Goal: Transaction & Acquisition: Purchase product/service

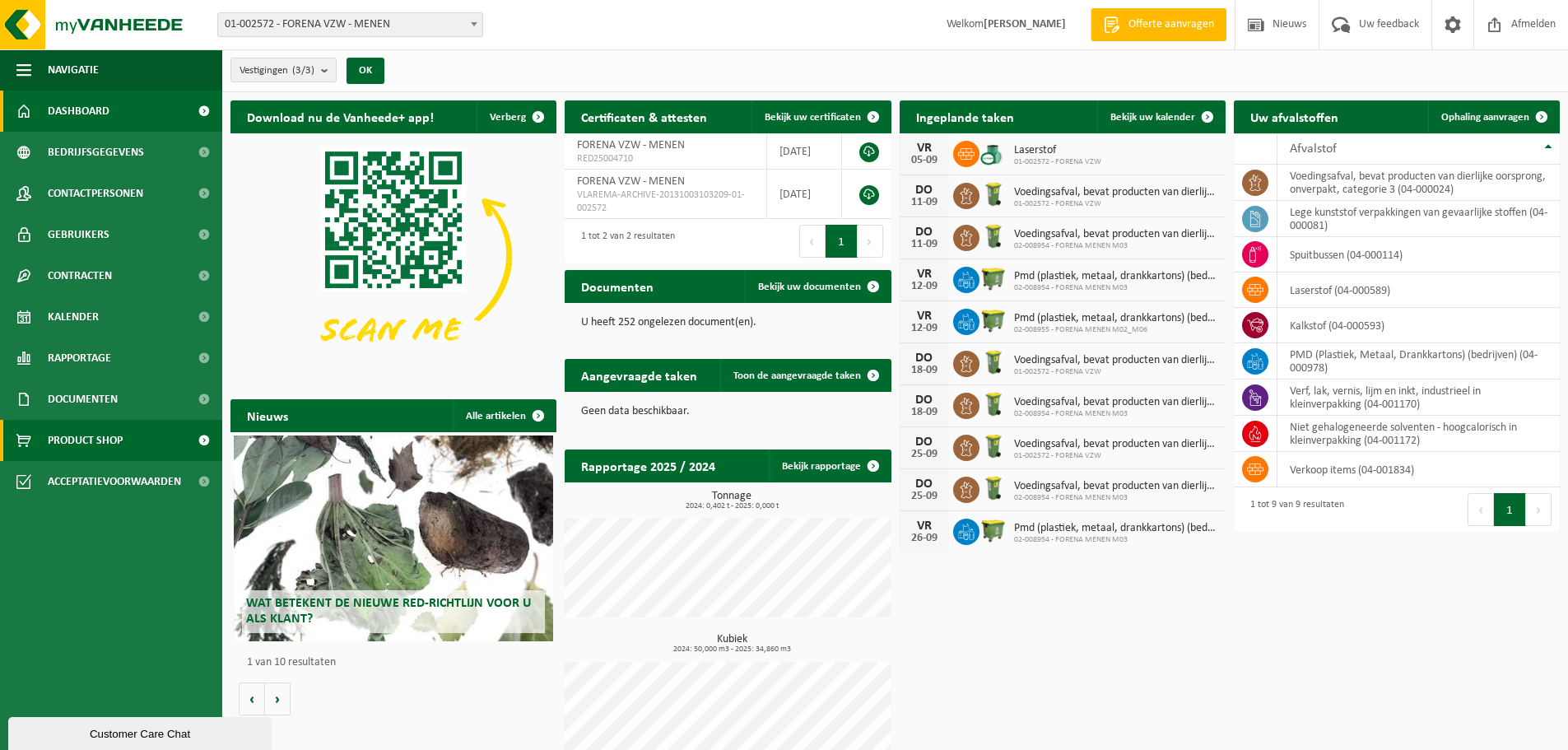
click at [85, 432] on span "Product Shop" at bounding box center [85, 440] width 75 height 41
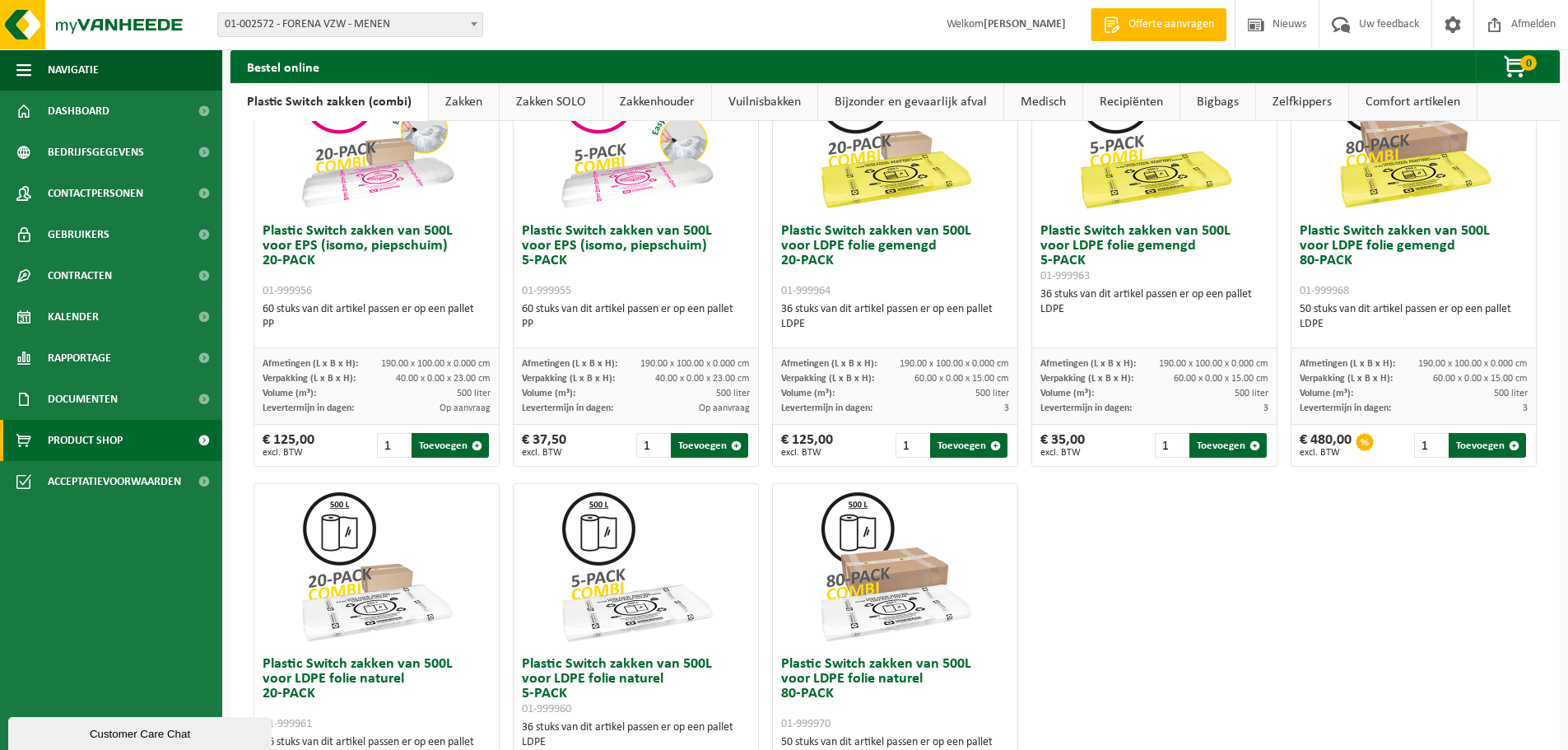
scroll to position [576, 0]
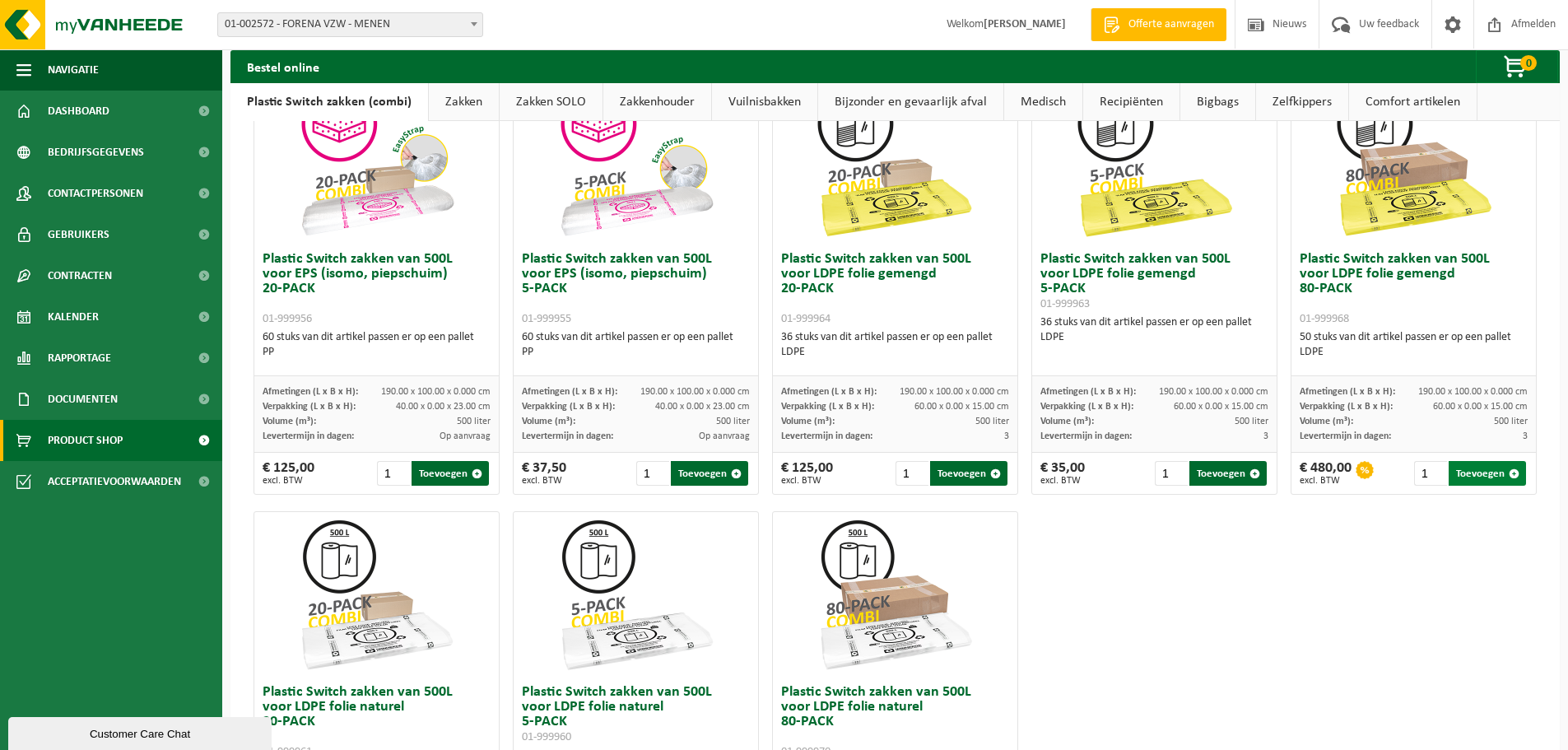
click at [1468, 465] on button "Toevoegen" at bounding box center [1487, 472] width 77 height 25
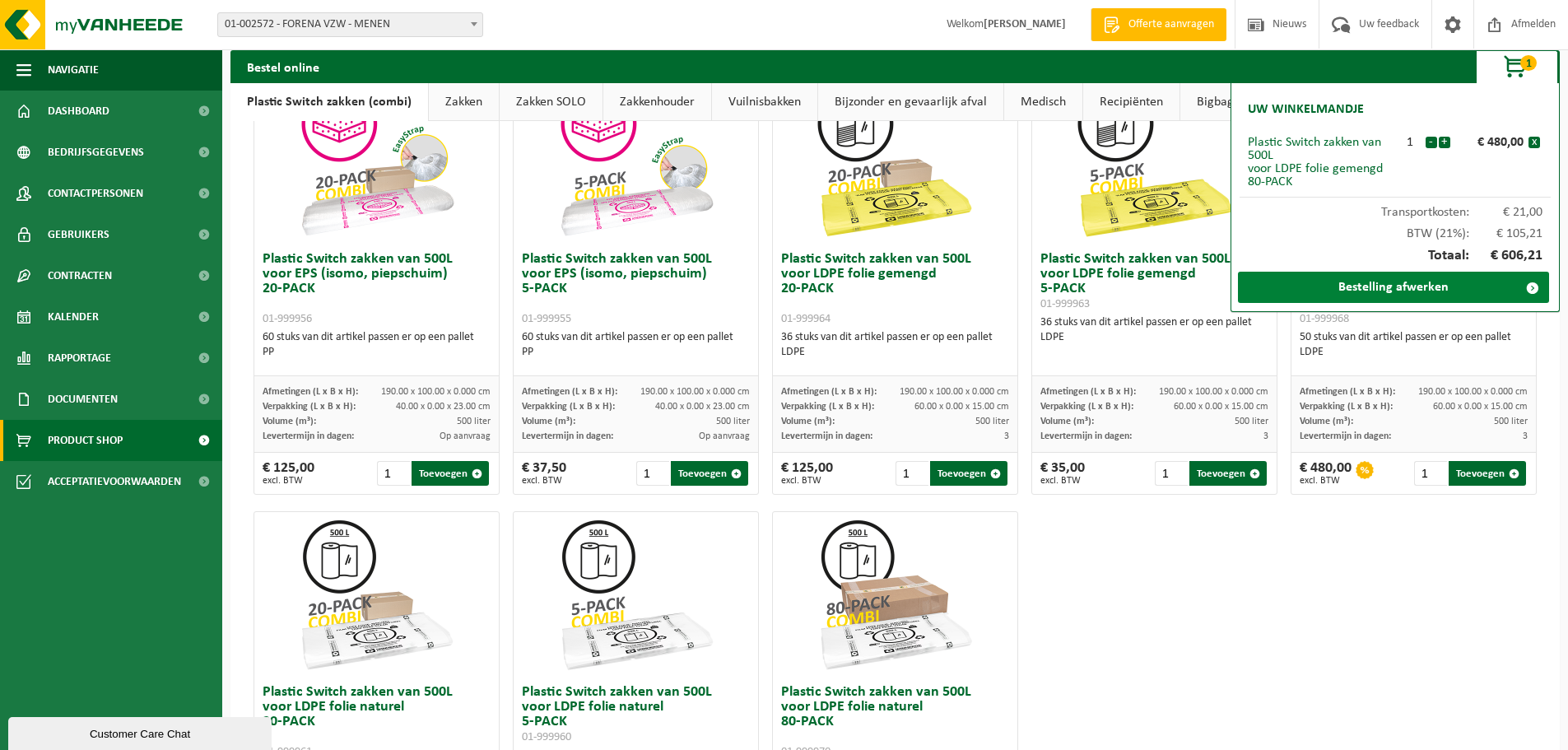
click at [1428, 286] on link "Bestelling afwerken" at bounding box center [1393, 287] width 311 height 31
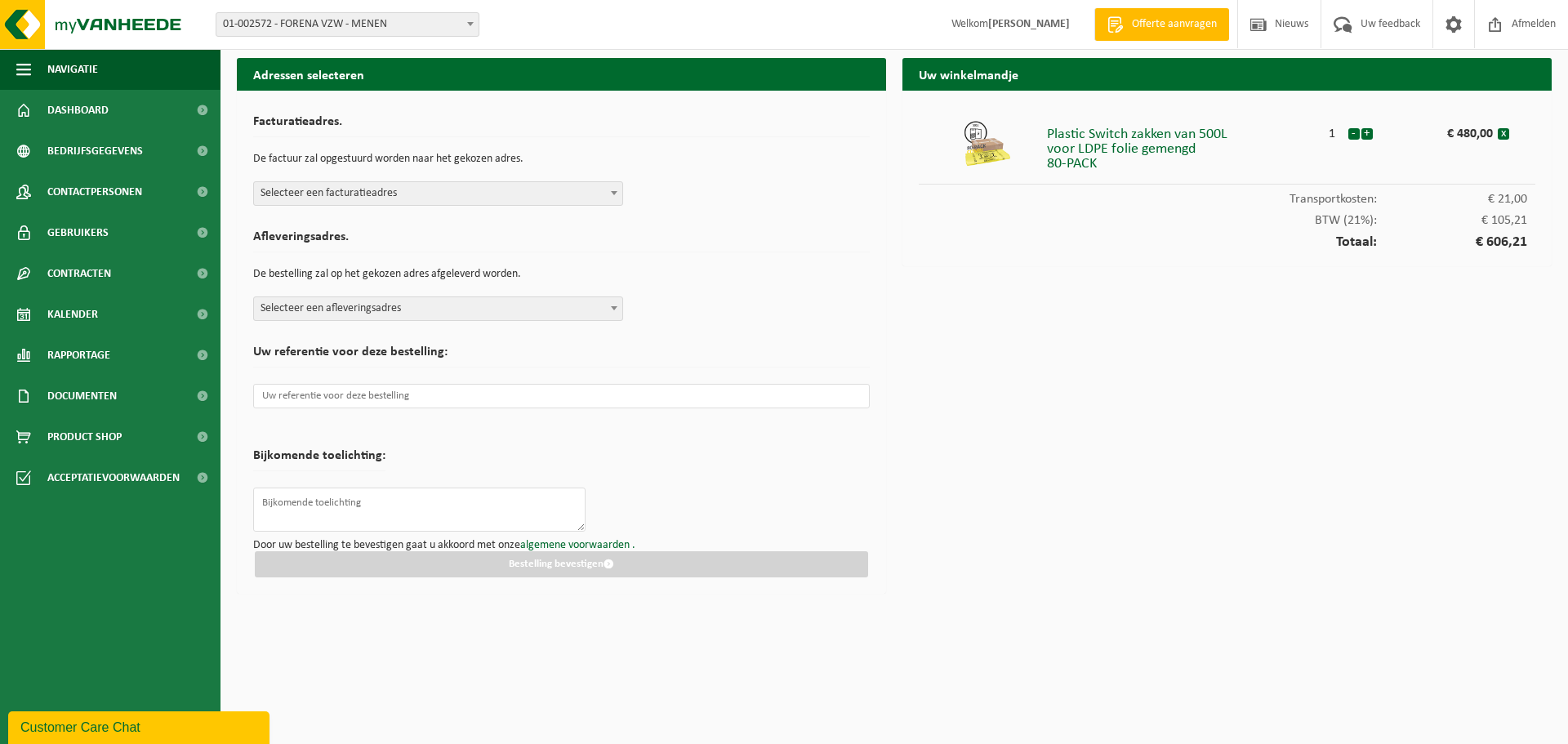
click at [614, 196] on span at bounding box center [613, 193] width 16 height 21
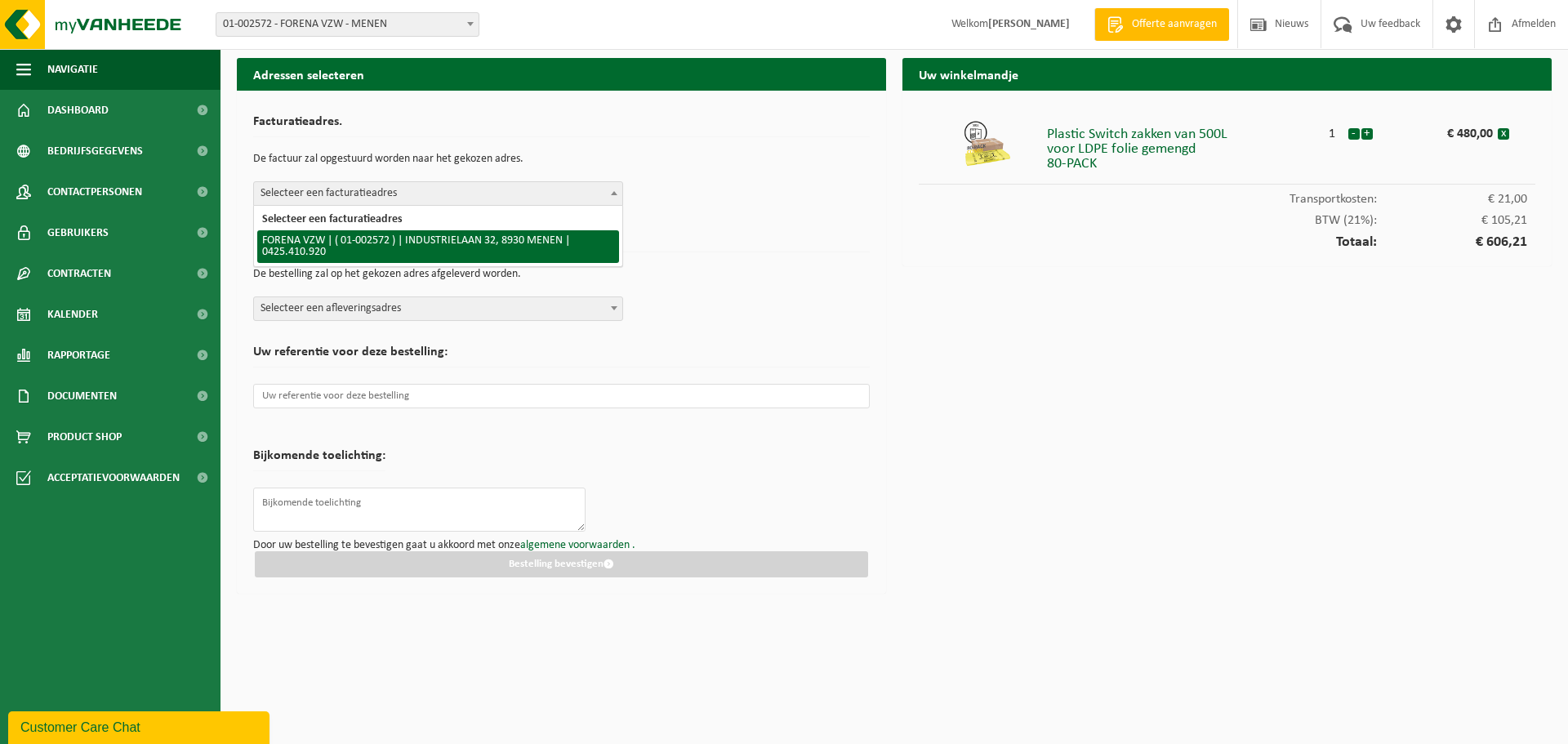
select select "5857"
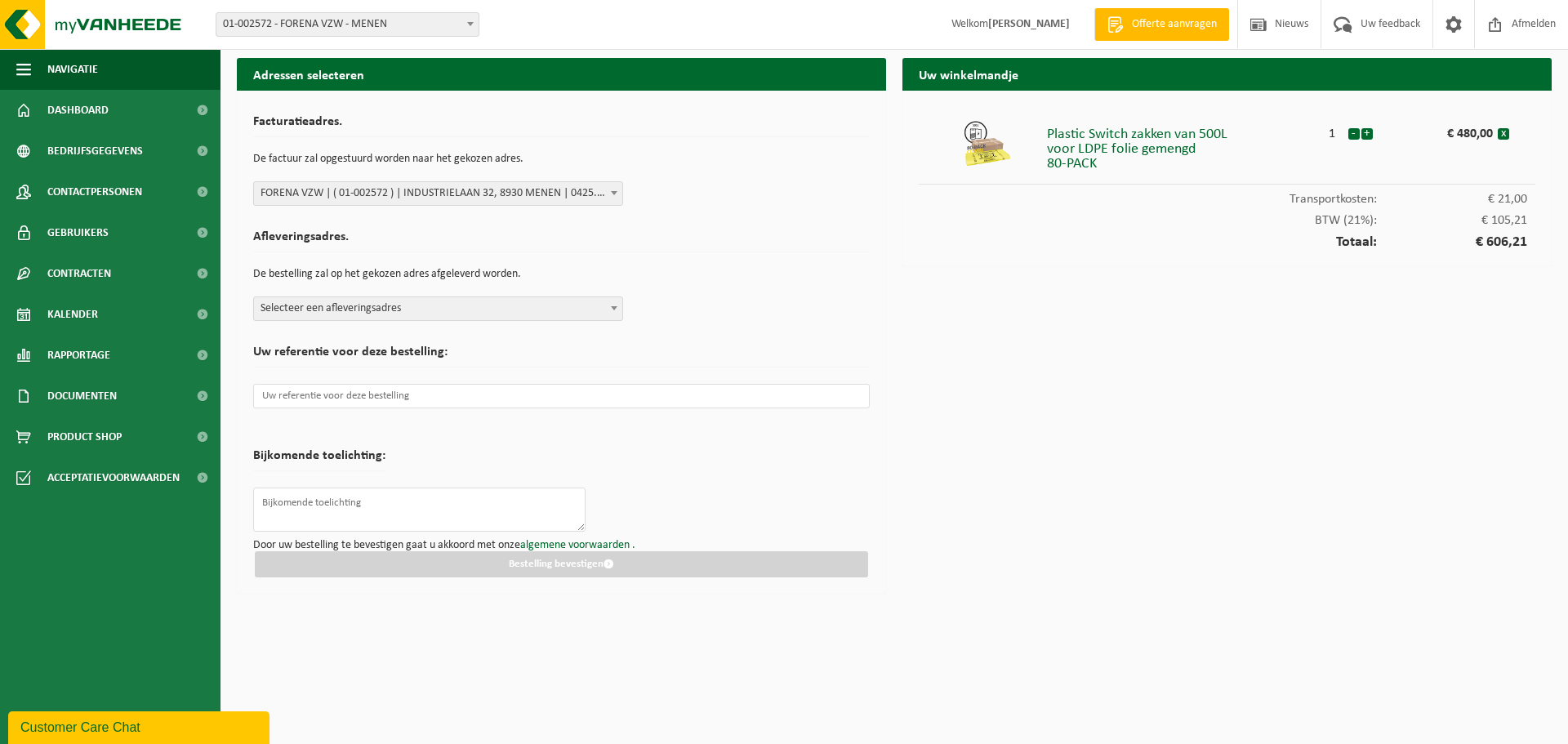
click at [619, 305] on span at bounding box center [613, 307] width 16 height 21
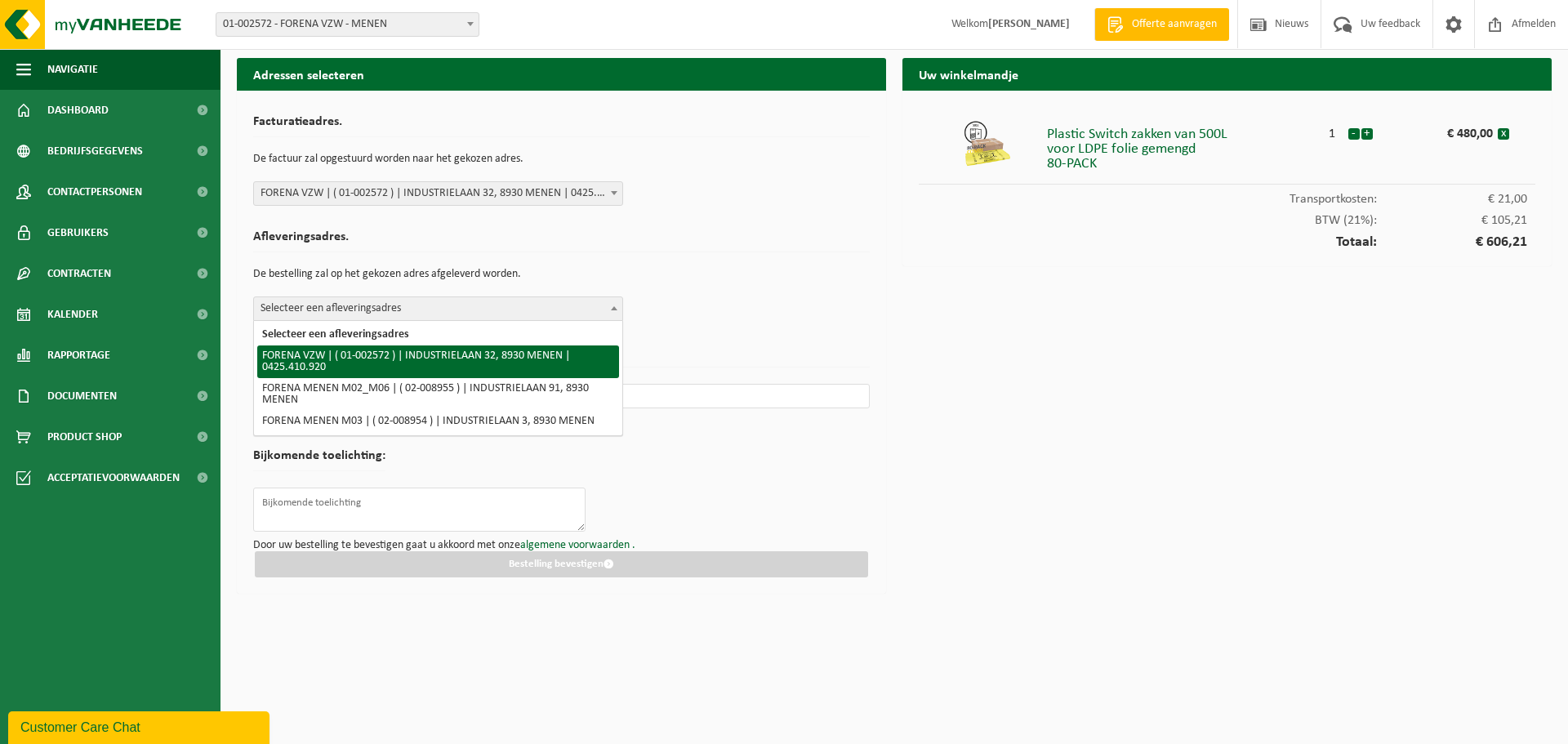
select select "5857"
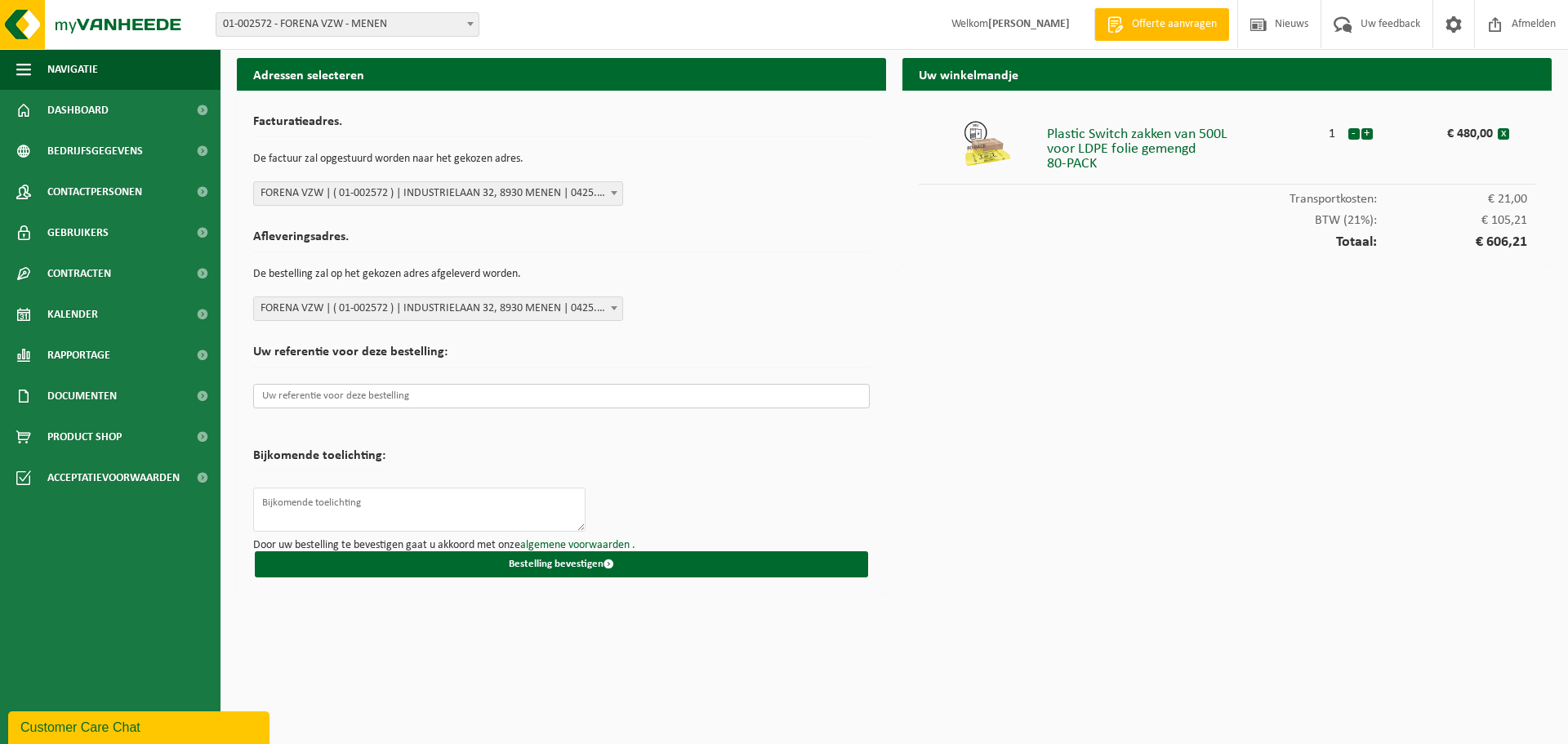
click at [582, 394] on input "text" at bounding box center [562, 395] width 617 height 24
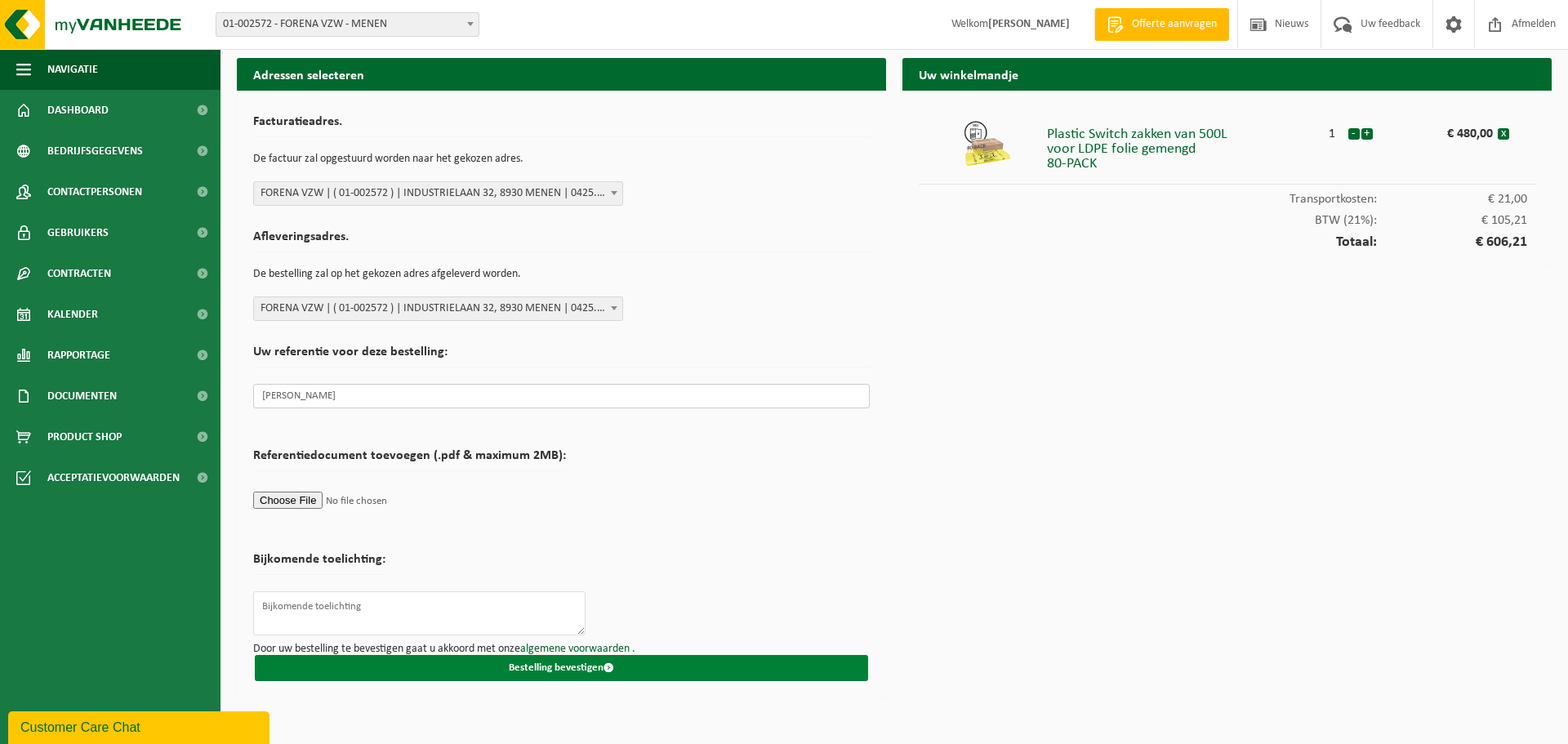
type input "Tom Lievens"
click at [572, 665] on button "Bestelling bevestigen" at bounding box center [562, 667] width 613 height 26
